Goal: Check status: Check status

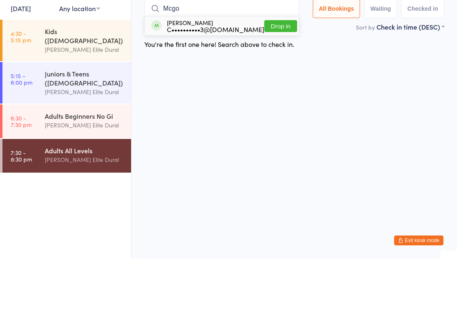
type input "Mcgo"
click at [272, 75] on button "Drop in" at bounding box center [281, 81] width 33 height 12
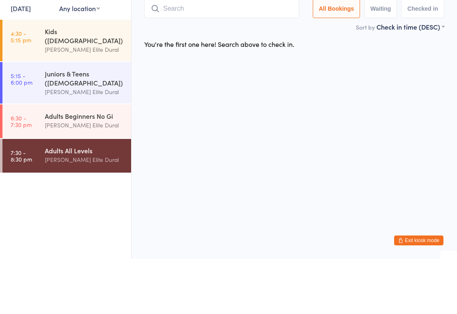
click at [256, 54] on input "search" at bounding box center [221, 63] width 155 height 19
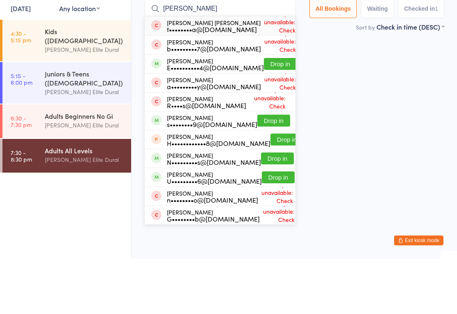
type input "[PERSON_NAME]"
click at [268, 113] on button "Drop in" at bounding box center [280, 119] width 33 height 12
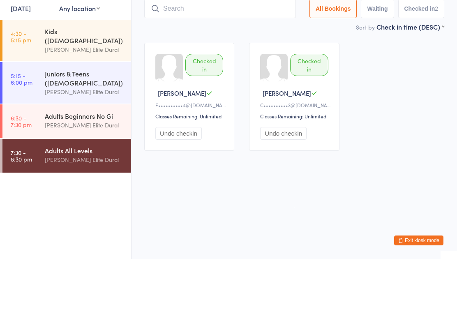
click at [397, 116] on div "Checked in [PERSON_NAME] O E••••••••••4@[DOMAIN_NAME] Classes Remaining: Unlimi…" at bounding box center [294, 152] width 315 height 123
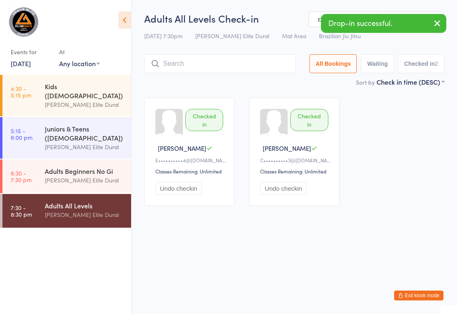
click at [103, 167] on div "Adults Beginners No Gi" at bounding box center [84, 171] width 79 height 9
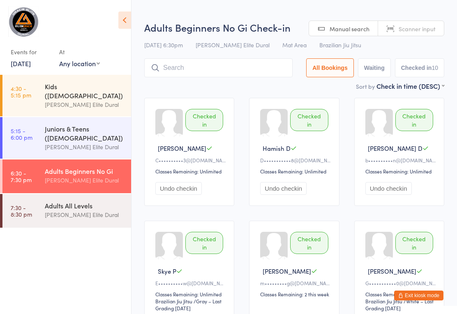
click at [85, 210] on div "[PERSON_NAME] Elite Dural" at bounding box center [84, 214] width 79 height 9
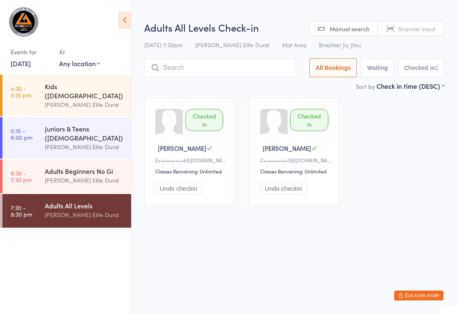
click at [31, 61] on link "[DATE]" at bounding box center [21, 63] width 20 height 9
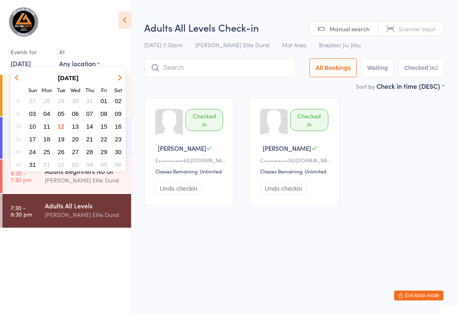
click at [79, 126] on button "13" at bounding box center [75, 126] width 13 height 11
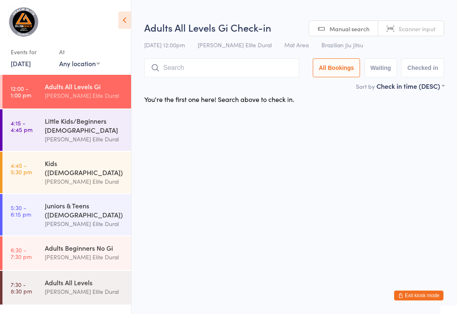
click at [90, 135] on div "Little Kids/Beginners [DEMOGRAPHIC_DATA]" at bounding box center [84, 125] width 79 height 18
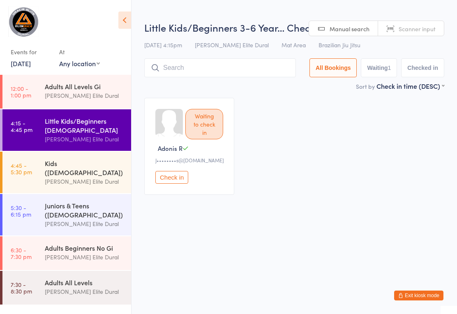
click at [91, 177] on div "[PERSON_NAME] Elite Dural" at bounding box center [84, 181] width 79 height 9
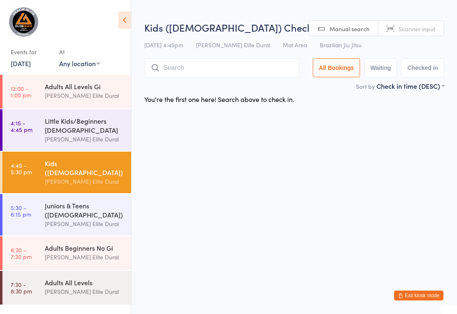
click at [81, 213] on div "Juniors & Teens ([DEMOGRAPHIC_DATA])" at bounding box center [84, 210] width 79 height 18
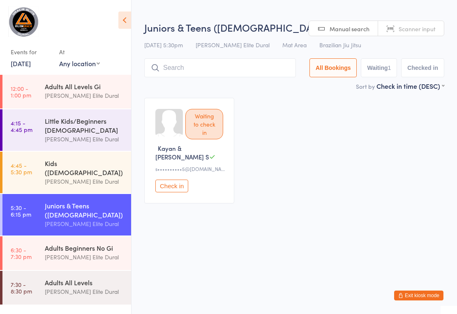
click at [84, 247] on div "Adults Beginners No Gi" at bounding box center [84, 248] width 79 height 9
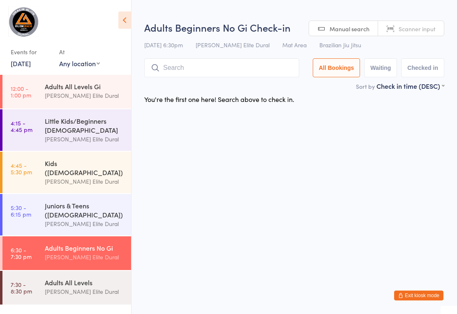
click at [76, 287] on div "[PERSON_NAME] Elite Dural" at bounding box center [84, 291] width 79 height 9
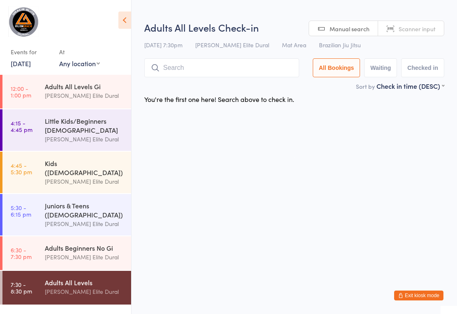
click at [100, 123] on div "Little Kids/Beginners [DEMOGRAPHIC_DATA]" at bounding box center [84, 125] width 79 height 18
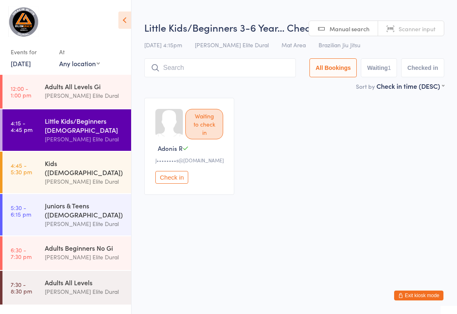
click at [31, 63] on link "[DATE]" at bounding box center [21, 63] width 20 height 9
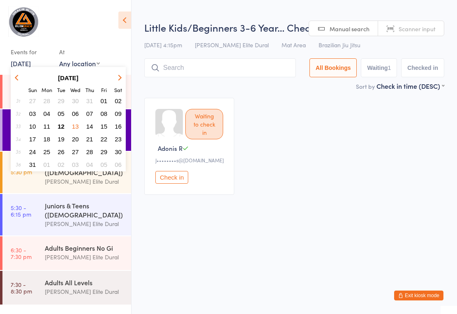
click at [279, 122] on div "Waiting to check in Adonis [PERSON_NAME]••••••••s@[DOMAIN_NAME] Check in" at bounding box center [294, 147] width 315 height 112
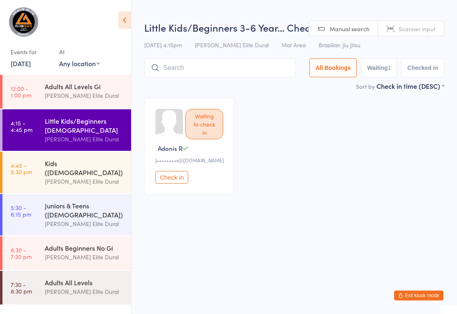
click at [318, 166] on div "Waiting to check in Adonis [PERSON_NAME]••••••••s@[DOMAIN_NAME] Check in" at bounding box center [294, 147] width 315 height 112
